Goal: Task Accomplishment & Management: Complete application form

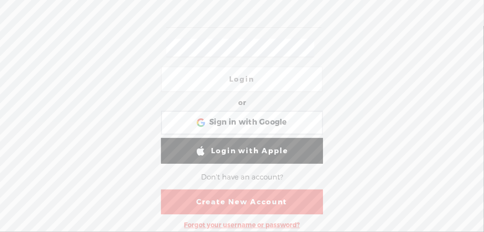
scroll to position [80, 0]
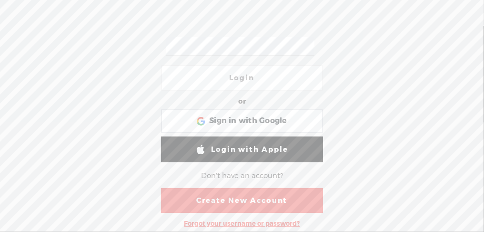
click at [260, 199] on link "Create New Account" at bounding box center [242, 200] width 162 height 25
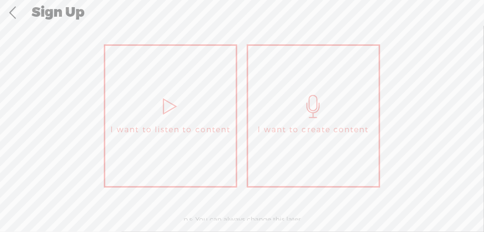
scroll to position [87, 0]
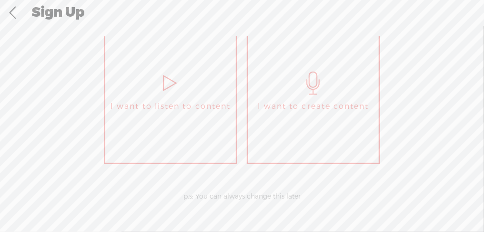
click at [333, 110] on span "I want to create content" at bounding box center [314, 106] width 112 height 14
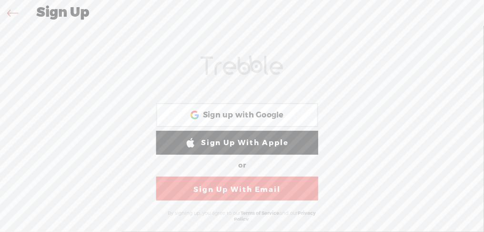
click at [286, 184] on link "Sign Up With Email" at bounding box center [237, 188] width 162 height 24
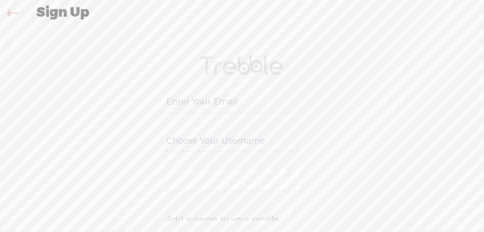
click at [193, 100] on input "email" at bounding box center [232, 101] width 136 height 21
type input "[EMAIL_ADDRESS][DOMAIN_NAME]"
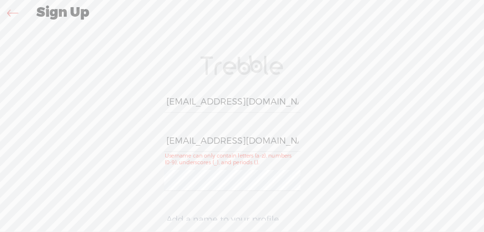
click at [275, 139] on input "[EMAIL_ADDRESS][DOMAIN_NAME]" at bounding box center [232, 140] width 136 height 21
drag, startPoint x: 288, startPoint y: 140, endPoint x: 201, endPoint y: 164, distance: 91.1
click at [147, 139] on form "[EMAIL_ADDRESS][DOMAIN_NAME] [EMAIL_ADDRESS][DOMAIN_NAME] [PERSON_NAME]-58D2-V8…" at bounding box center [242, 215] width 191 height 338
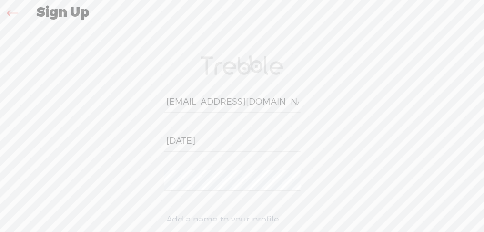
type input "[DATE]"
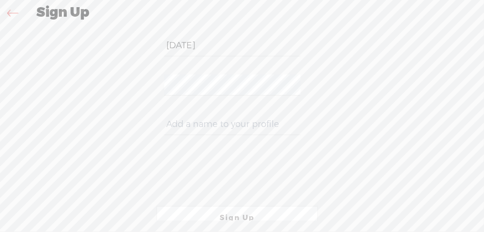
scroll to position [97, 0]
click at [201, 119] on input "text" at bounding box center [232, 122] width 136 height 21
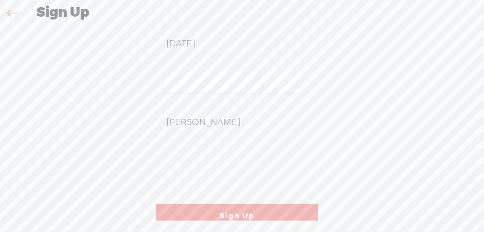
type input "[PERSON_NAME]"
click at [281, 209] on link "Sign Up" at bounding box center [237, 216] width 162 height 24
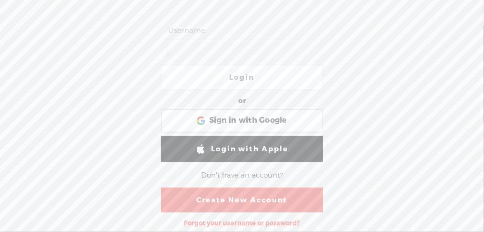
type input "[DATE]"
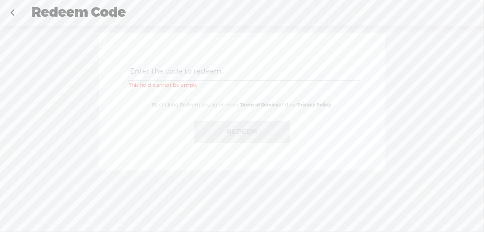
paste input "EEKZ-98VQ-43GC-XRKM-0823"
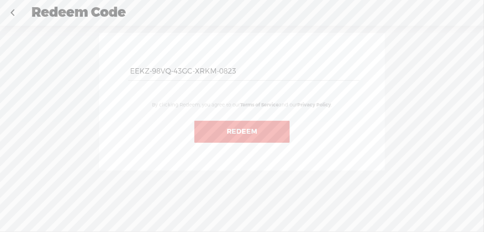
type input "EEKZ-98VQ-43GC-XRKM-0823"
click at [248, 128] on button "Redeem" at bounding box center [241, 132] width 95 height 22
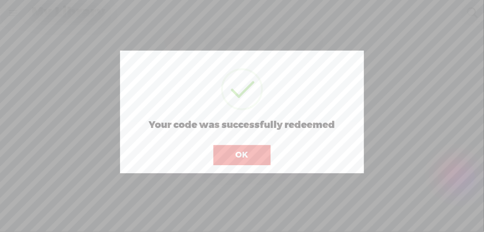
click at [251, 152] on button "OK" at bounding box center [242, 155] width 57 height 20
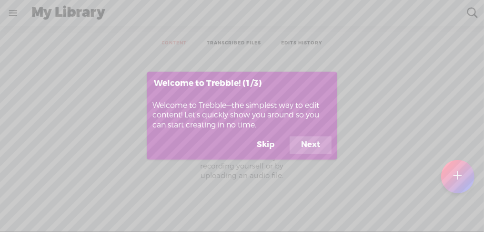
click at [322, 143] on button "Next" at bounding box center [311, 145] width 42 height 18
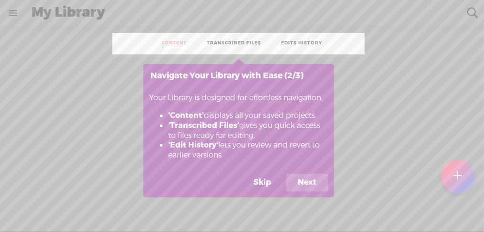
click at [310, 192] on button "Next" at bounding box center [307, 182] width 42 height 18
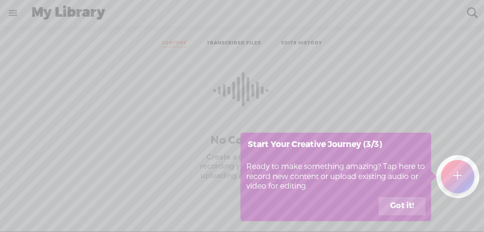
click at [404, 207] on button "Got it!" at bounding box center [402, 206] width 47 height 18
